Goal: Task Accomplishment & Management: Manage account settings

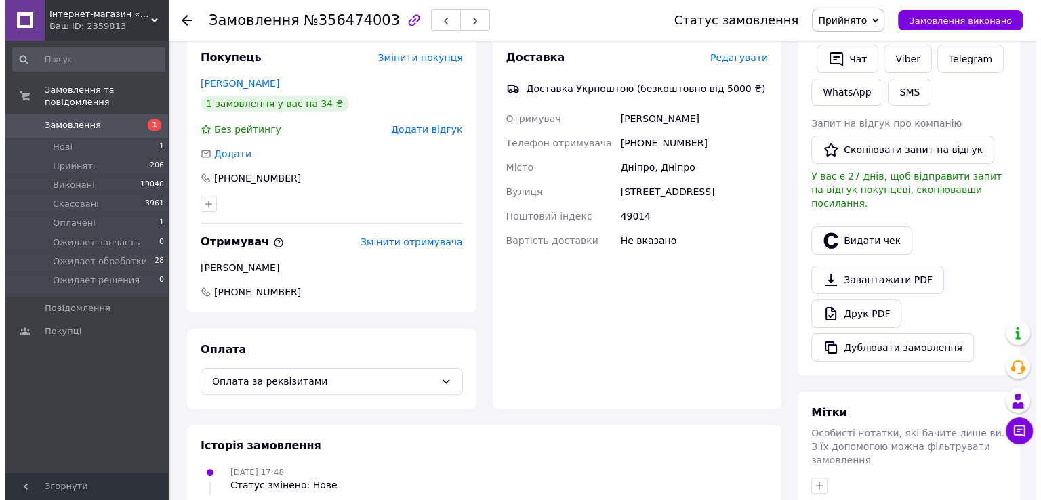
scroll to position [203, 0]
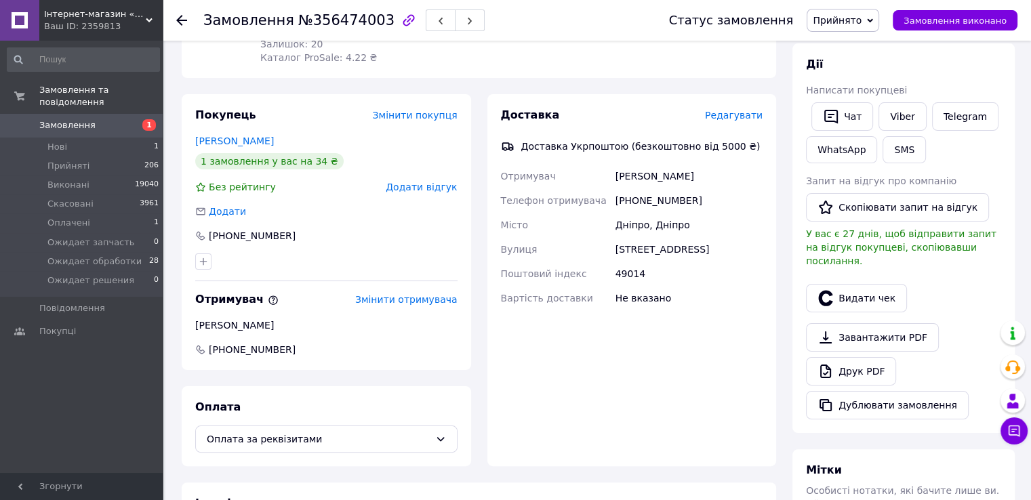
click at [747, 115] on span "Редагувати" at bounding box center [734, 115] width 58 height 11
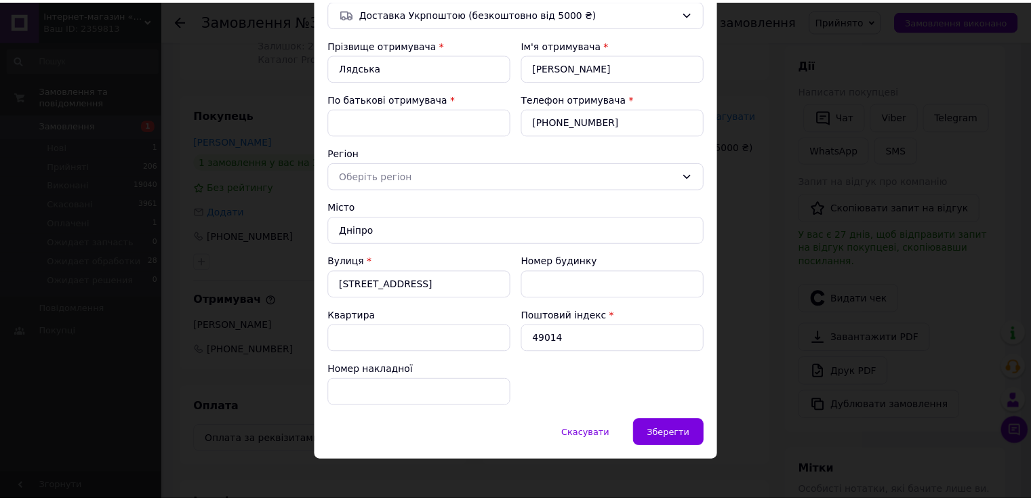
scroll to position [125, 0]
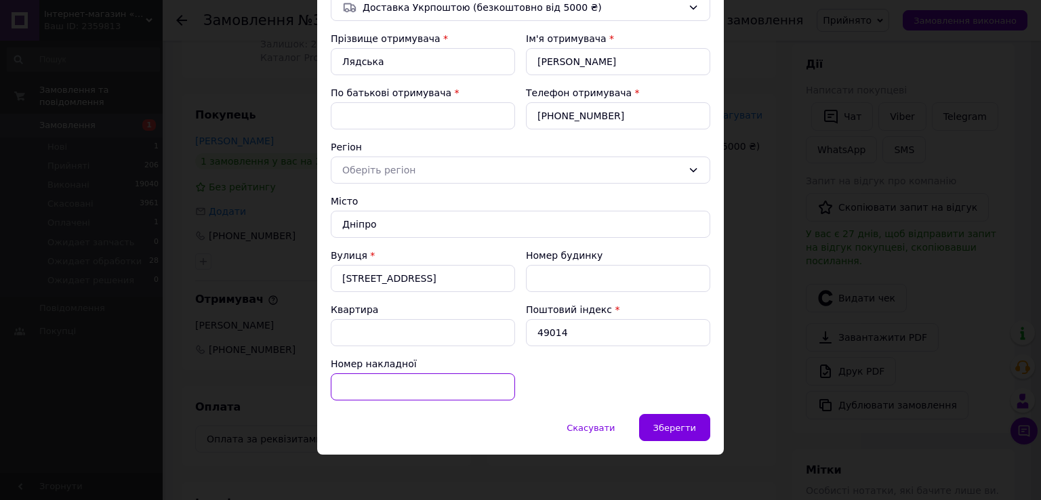
click at [381, 383] on input "Номер накладної" at bounding box center [423, 386] width 184 height 27
paste input "0503767706610"
type input "0503767706610"
click at [689, 426] on span "Зберегти" at bounding box center [674, 428] width 43 height 10
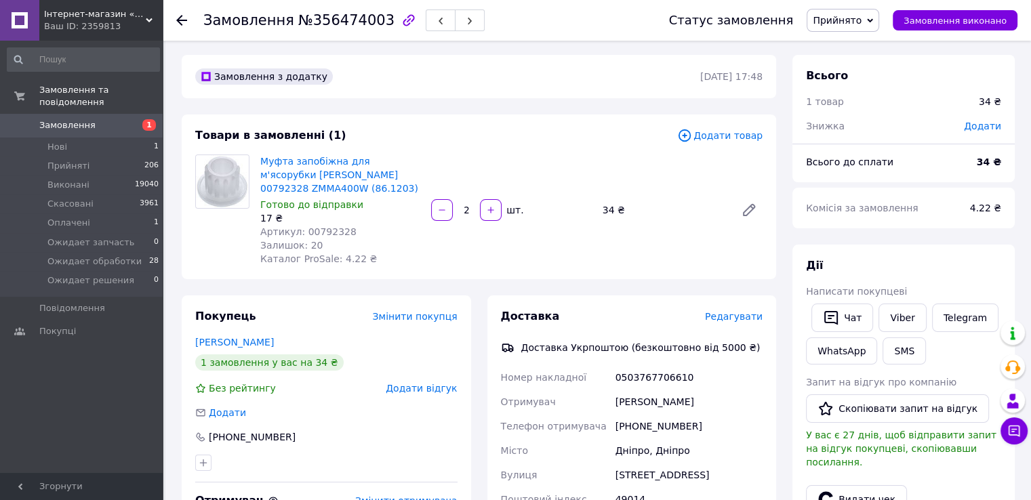
scroll to position [0, 0]
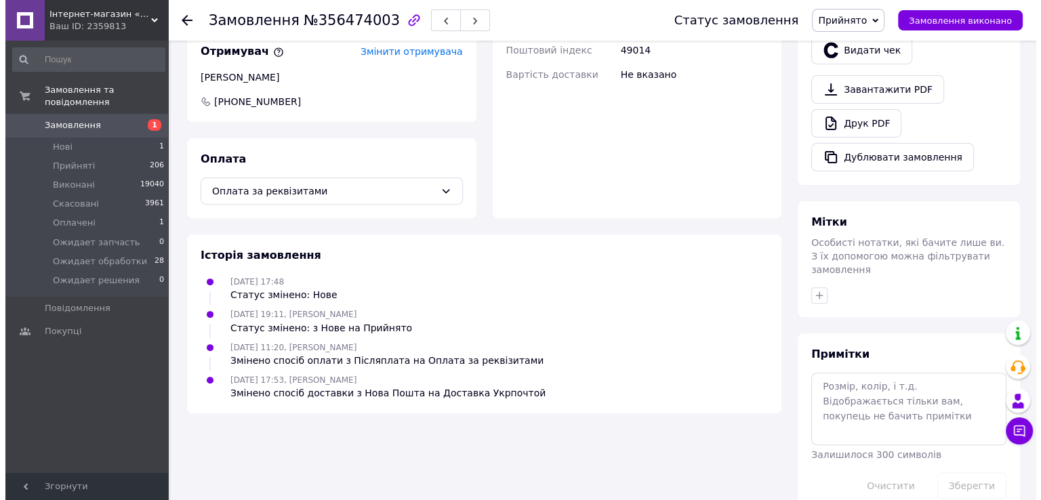
scroll to position [180, 0]
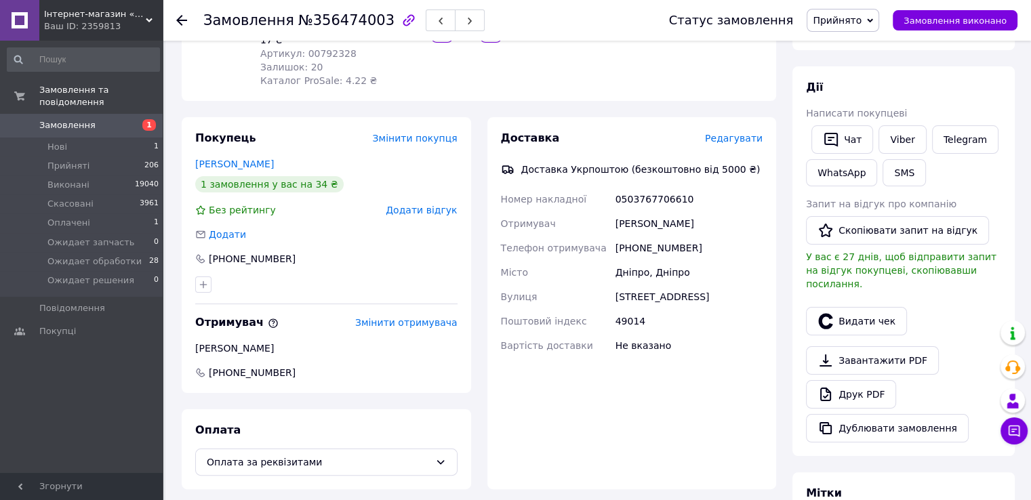
click at [733, 142] on span "Редагувати" at bounding box center [734, 138] width 58 height 11
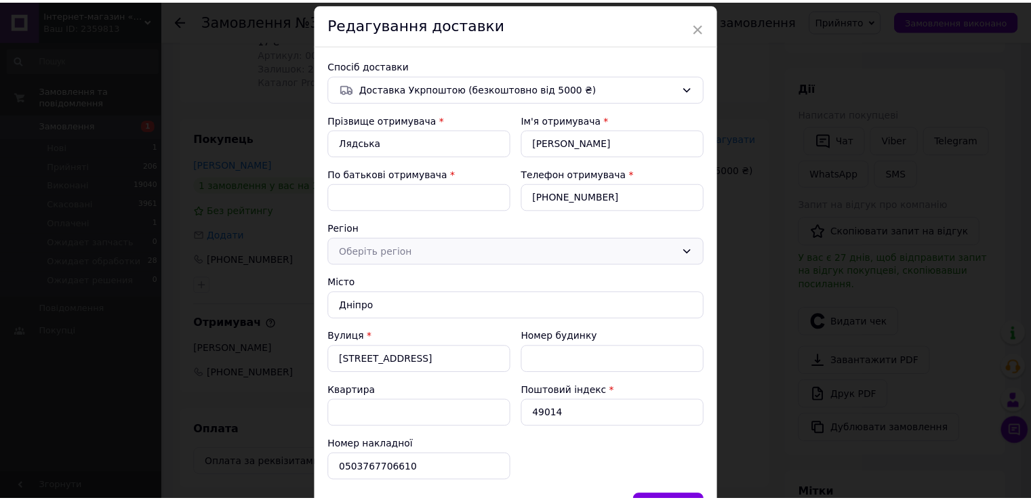
scroll to position [125, 0]
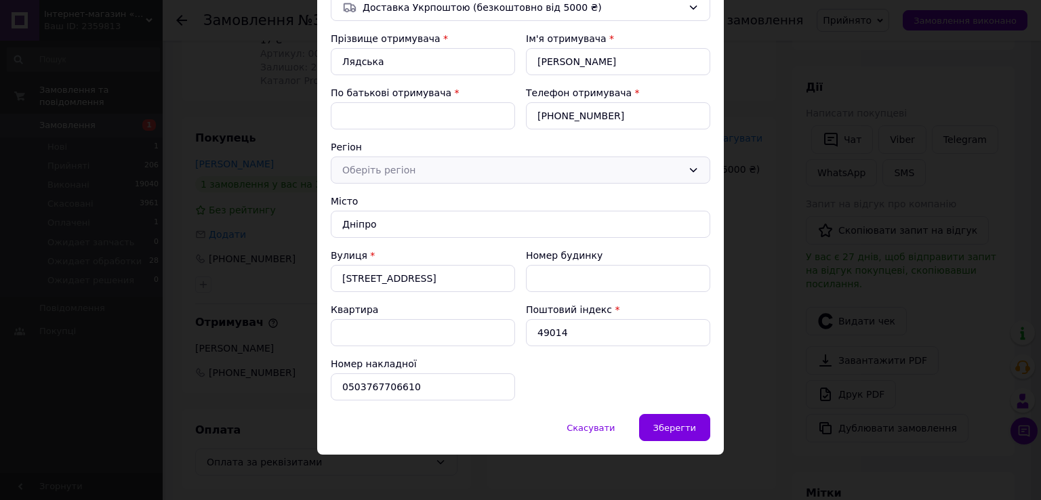
click at [596, 174] on div "Оберіть регіон" at bounding box center [512, 170] width 340 height 15
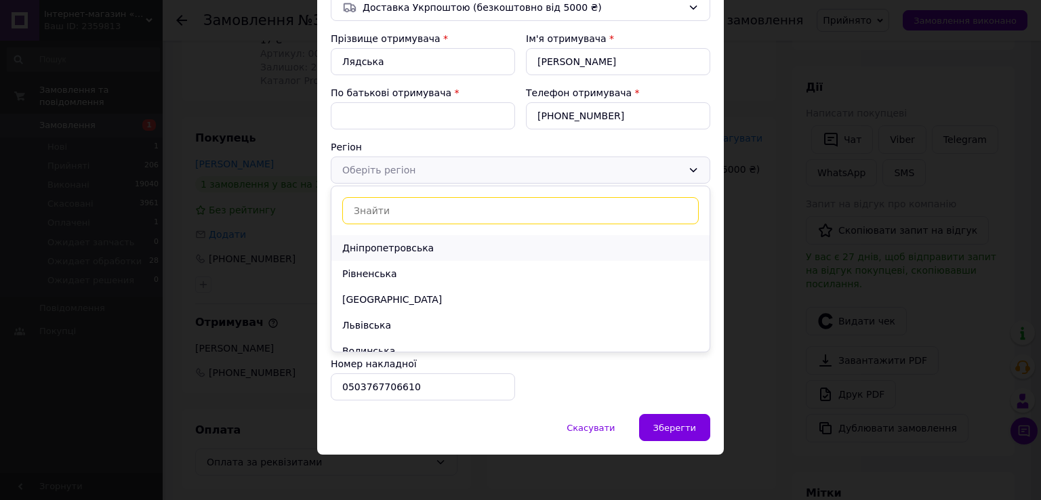
click at [474, 242] on li "Дніпропетровська" at bounding box center [520, 248] width 378 height 26
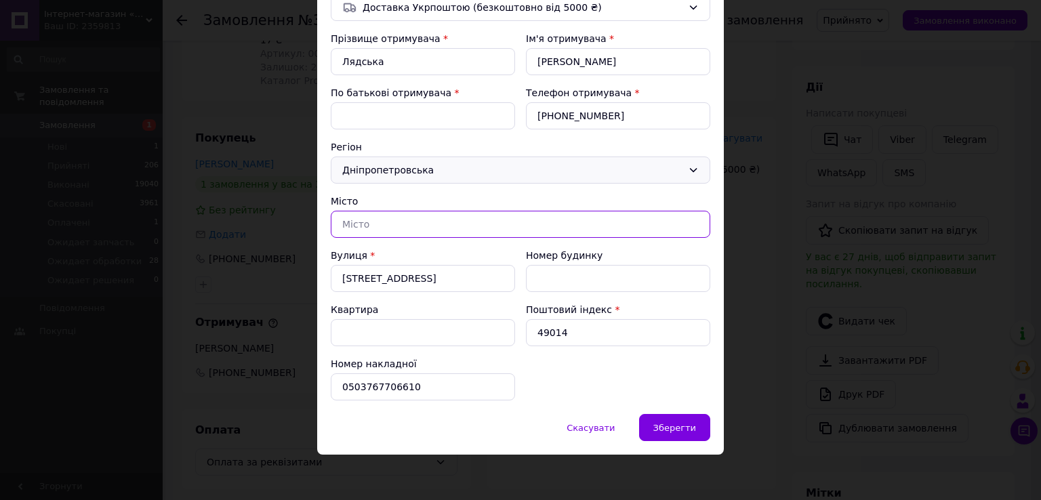
click at [458, 227] on input "text" at bounding box center [521, 224] width 380 height 27
type input "Дніпро"
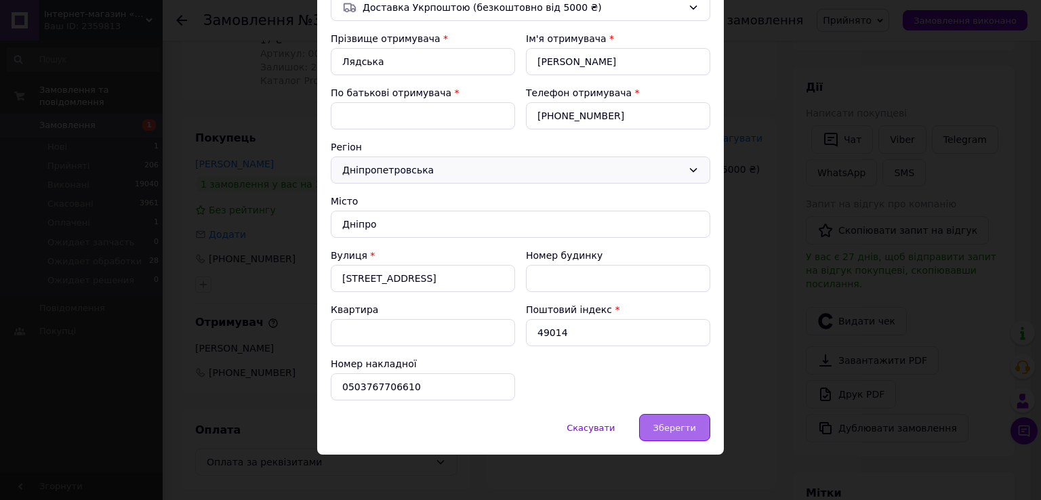
click at [667, 429] on span "Зберегти" at bounding box center [674, 428] width 43 height 10
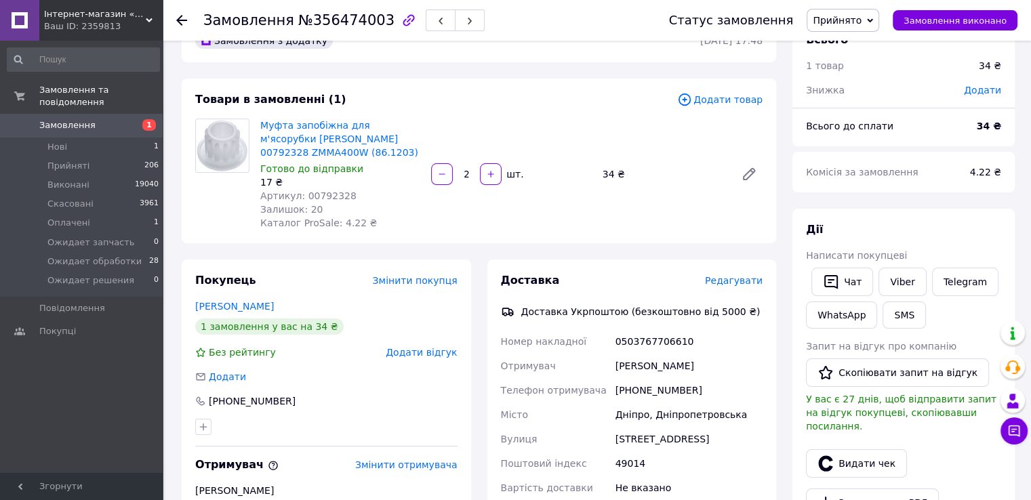
scroll to position [0, 0]
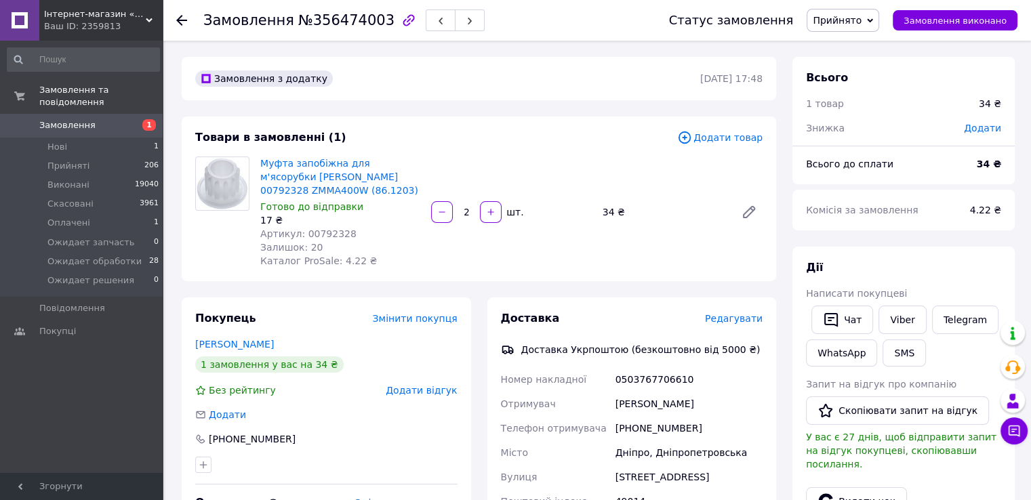
click at [843, 25] on span "Прийнято" at bounding box center [837, 20] width 49 height 11
click at [857, 50] on li "Виконано" at bounding box center [861, 47] width 108 height 20
